Goal: Task Accomplishment & Management: Use online tool/utility

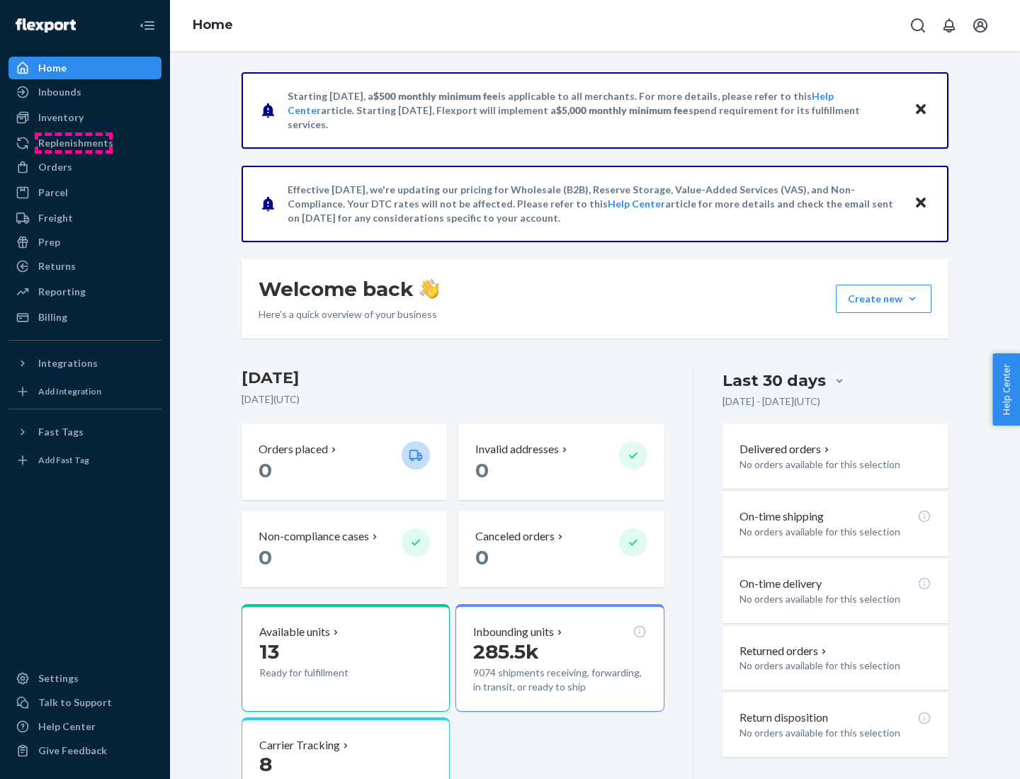
click at [74, 143] on div "Replenishments" at bounding box center [75, 143] width 75 height 14
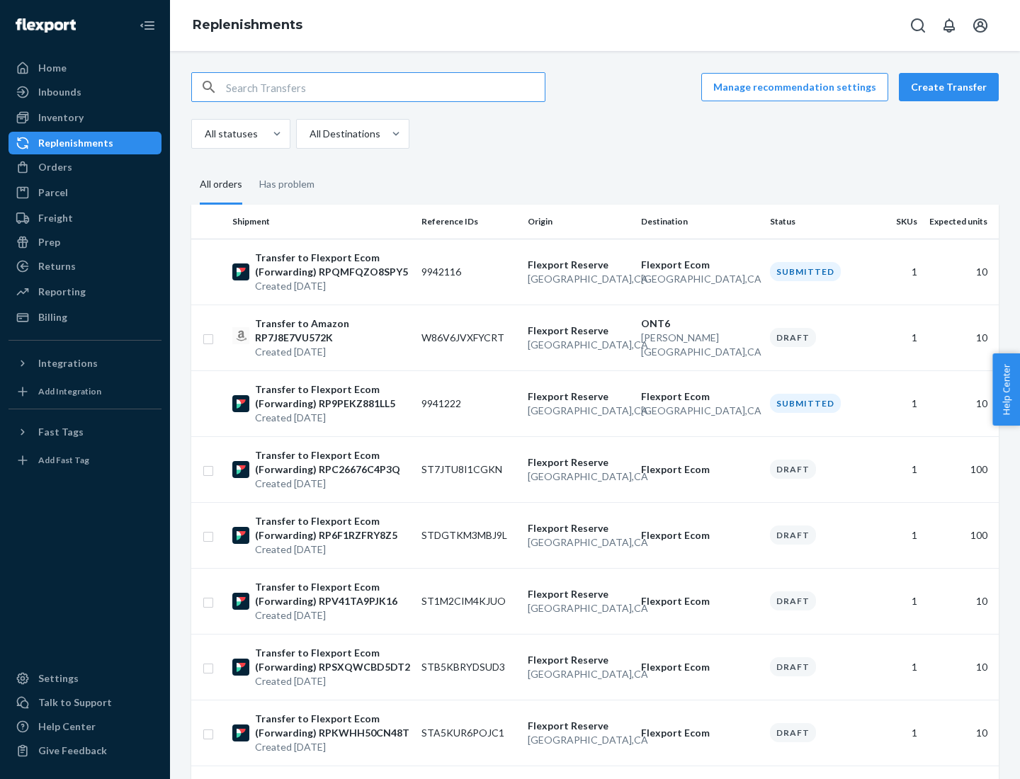
click at [952, 87] on button "Create Transfer" at bounding box center [949, 87] width 100 height 28
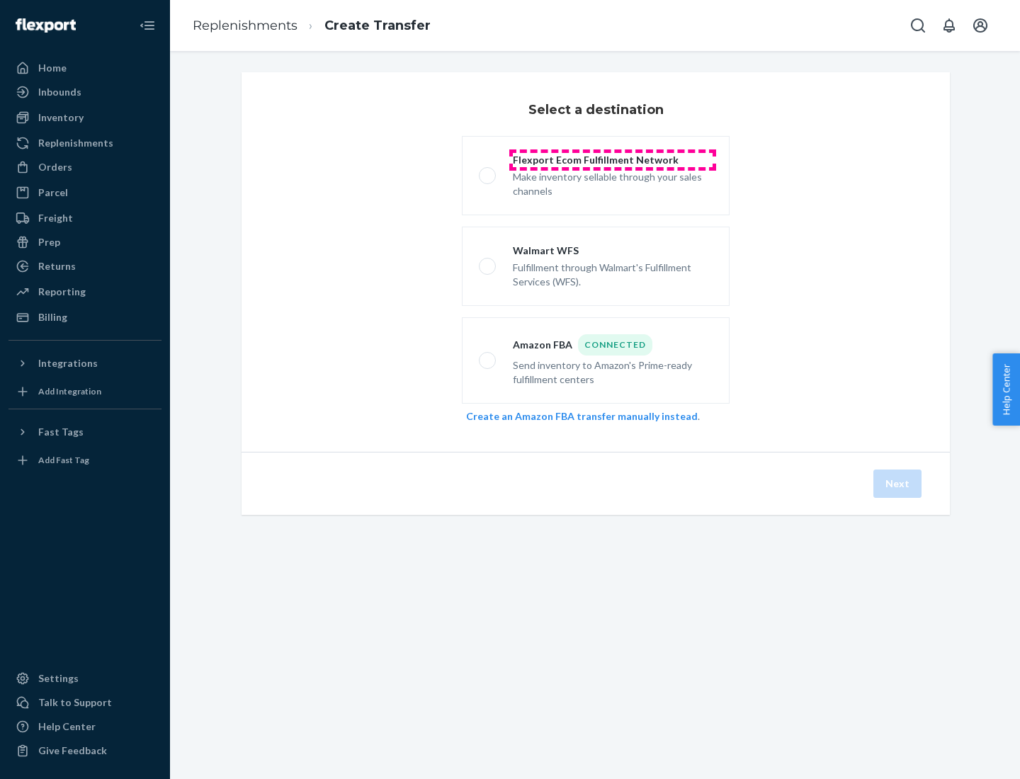
click at [613, 160] on div "Flexport Ecom Fulfillment Network" at bounding box center [613, 160] width 200 height 14
click at [488, 171] on input "Flexport Ecom Fulfillment Network Make inventory sellable through your sales ch…" at bounding box center [483, 175] width 9 height 9
radio input "true"
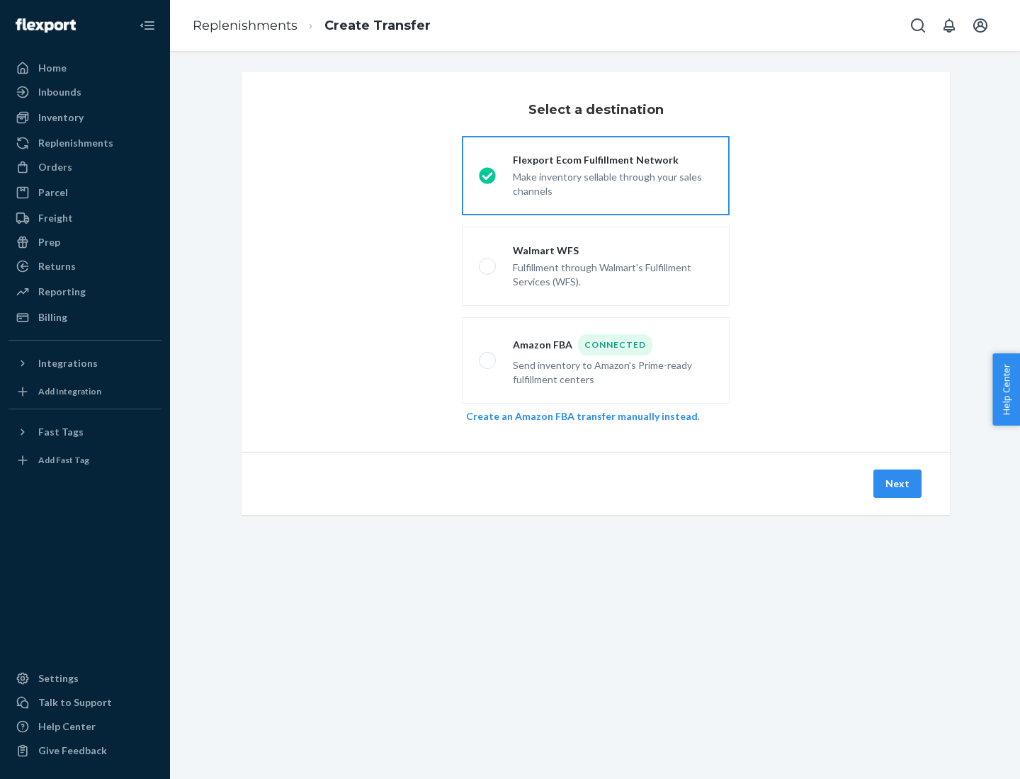
click at [898, 484] on button "Next" at bounding box center [897, 484] width 48 height 28
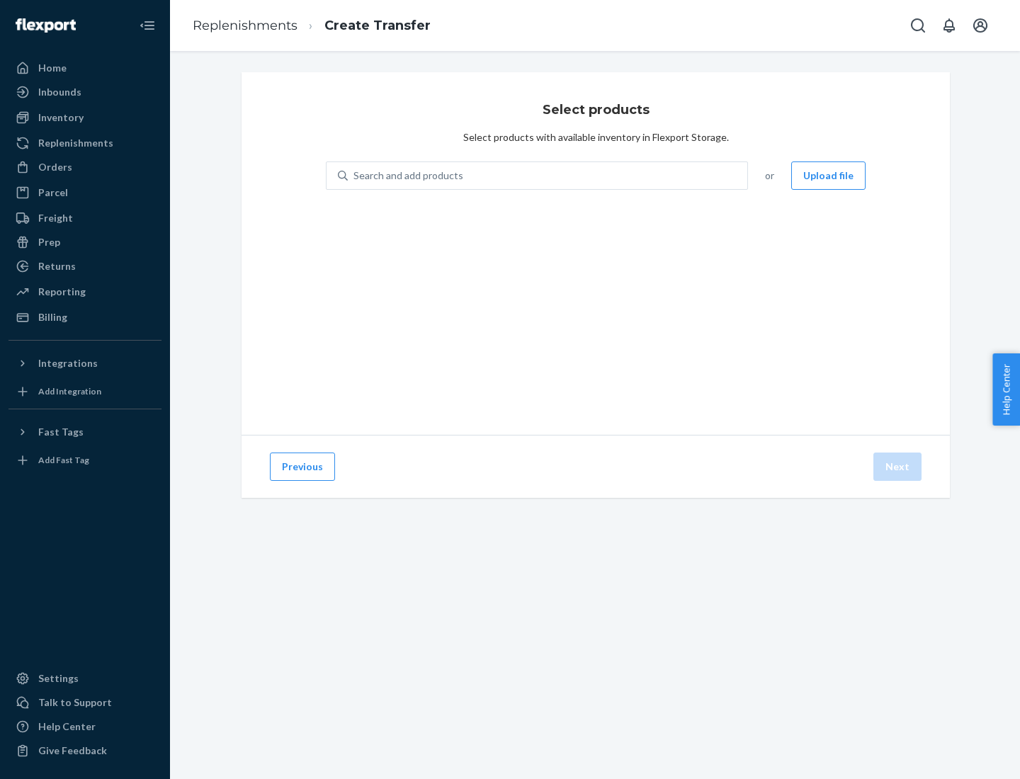
click at [829, 176] on button "Upload file" at bounding box center [828, 175] width 74 height 28
